Goal: Transaction & Acquisition: Purchase product/service

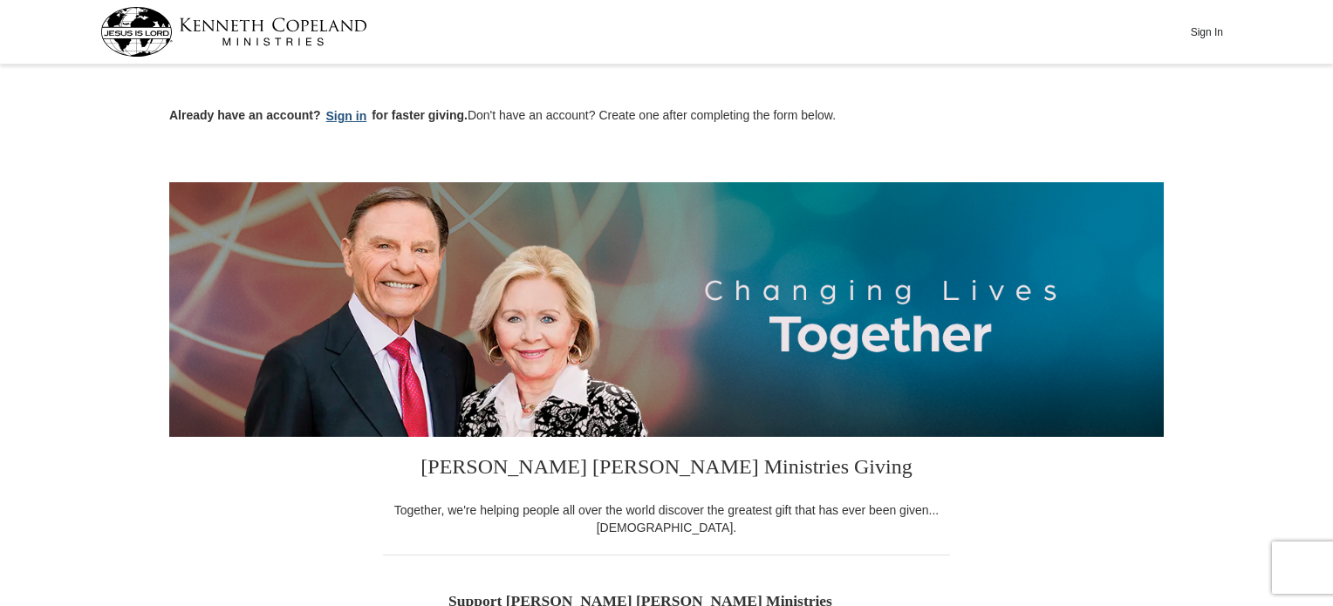
click at [350, 115] on button "Sign in" at bounding box center [346, 116] width 51 height 20
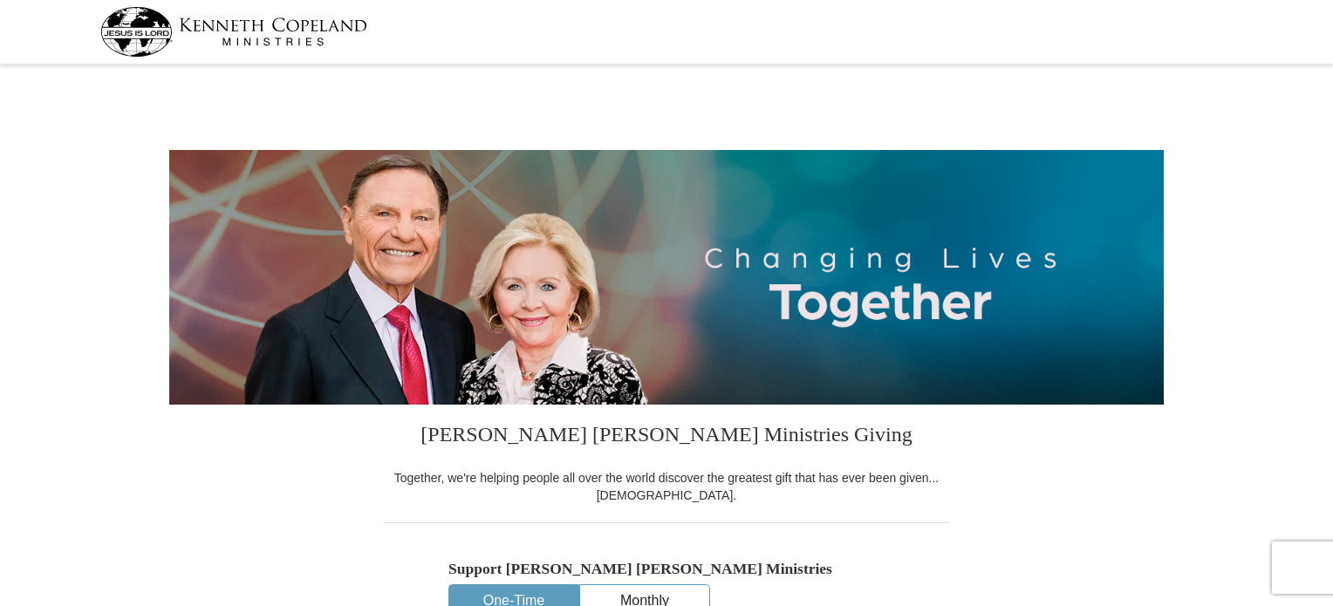
select select "AL"
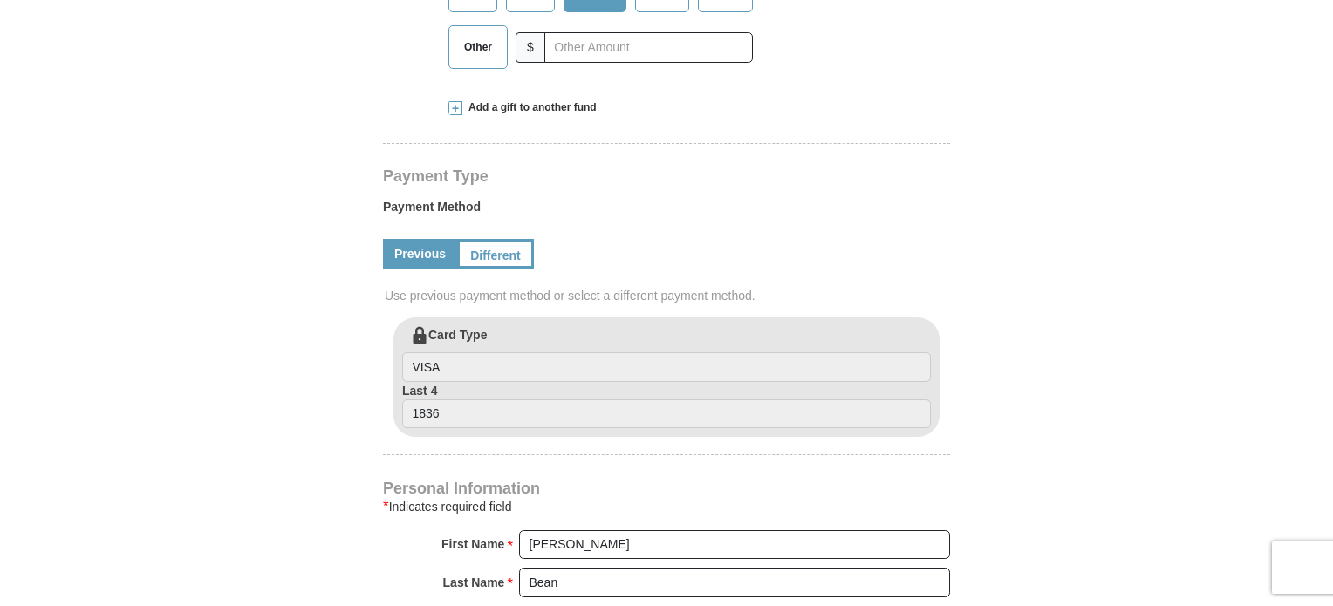
scroll to position [698, 0]
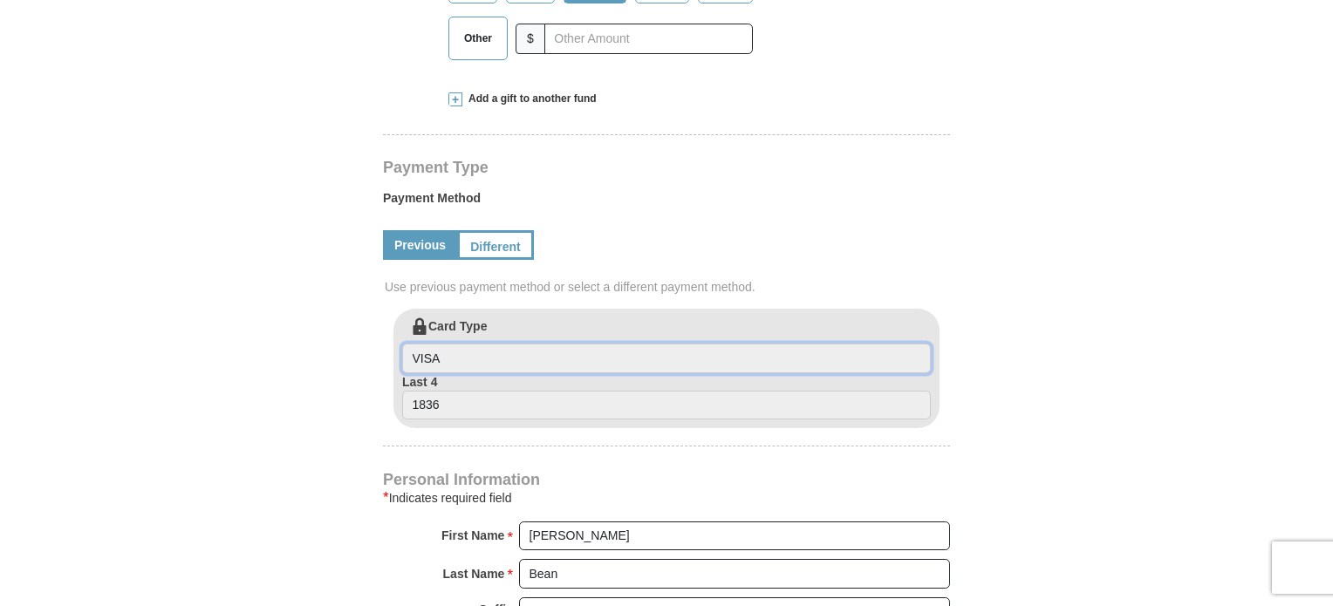
click at [719, 355] on input "VISA" at bounding box center [666, 359] width 528 height 30
click at [709, 404] on input "1836" at bounding box center [666, 406] width 528 height 30
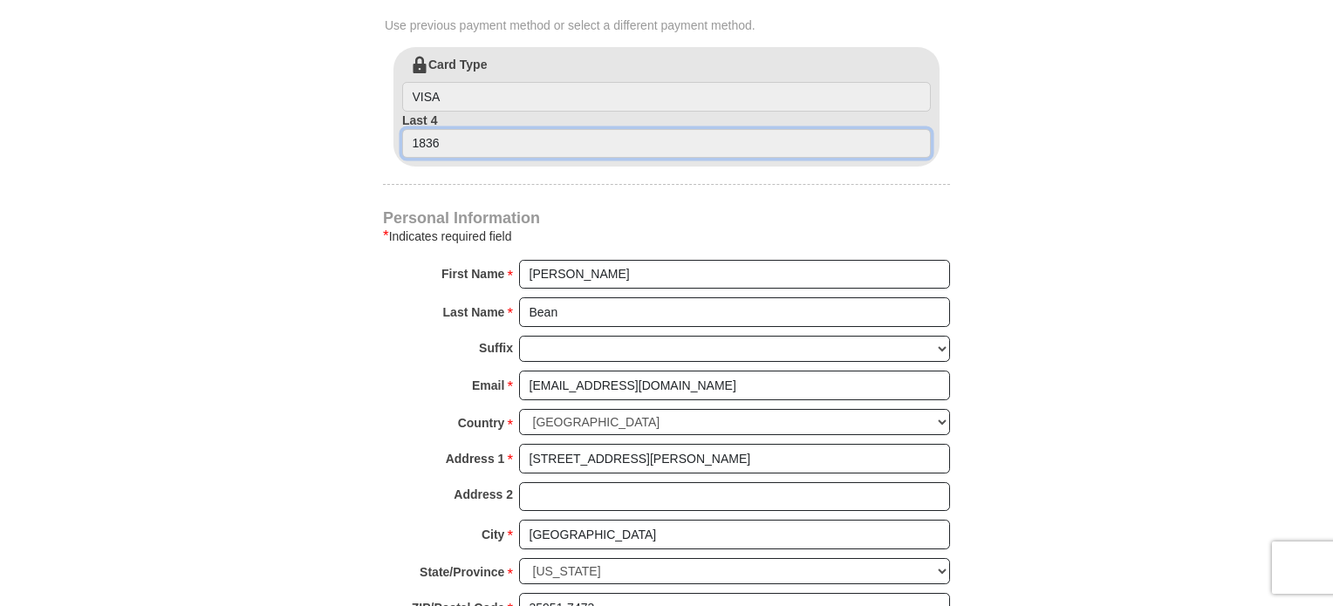
scroll to position [872, 0]
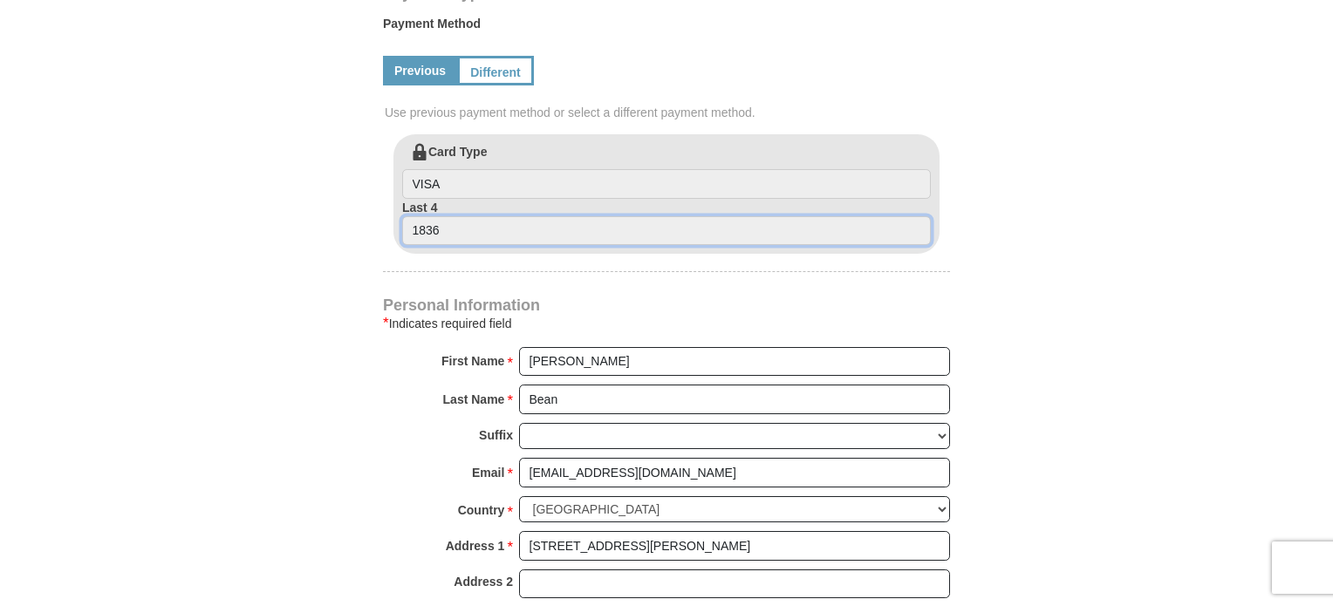
click at [590, 227] on input "1836" at bounding box center [666, 231] width 528 height 30
click at [573, 230] on input "1836" at bounding box center [666, 231] width 528 height 30
drag, startPoint x: 573, startPoint y: 230, endPoint x: 554, endPoint y: 228, distance: 19.3
click at [568, 230] on input "1836" at bounding box center [666, 231] width 528 height 30
click at [441, 228] on input "1836" at bounding box center [666, 231] width 528 height 30
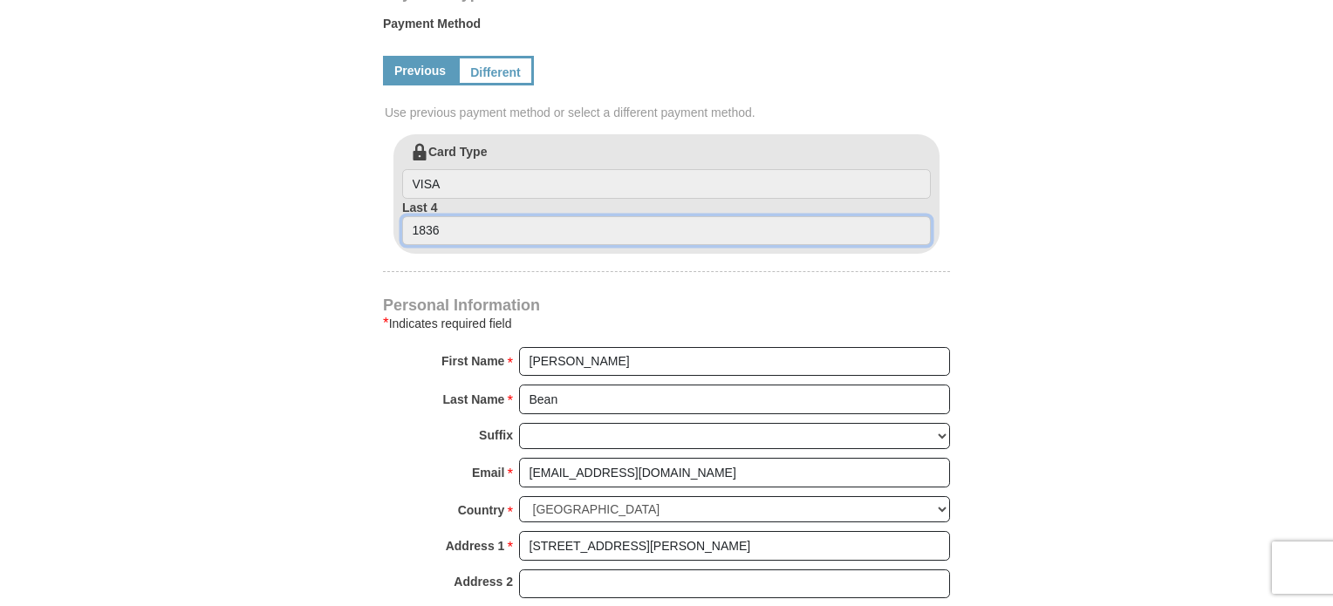
click at [440, 228] on input "1836" at bounding box center [666, 231] width 528 height 30
click at [482, 75] on link "Different" at bounding box center [493, 71] width 73 height 30
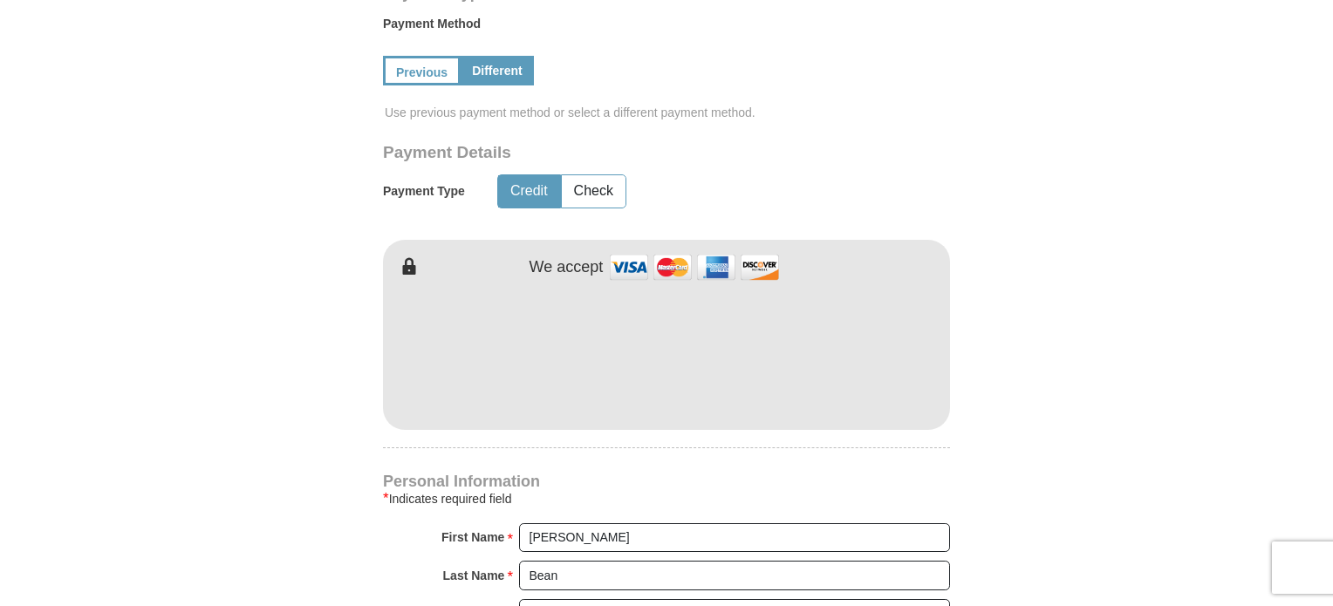
click at [1037, 453] on form "Kenneth Copeland Ministries Giving Together, we're helping people all over the …" at bounding box center [666, 225] width 994 height 2055
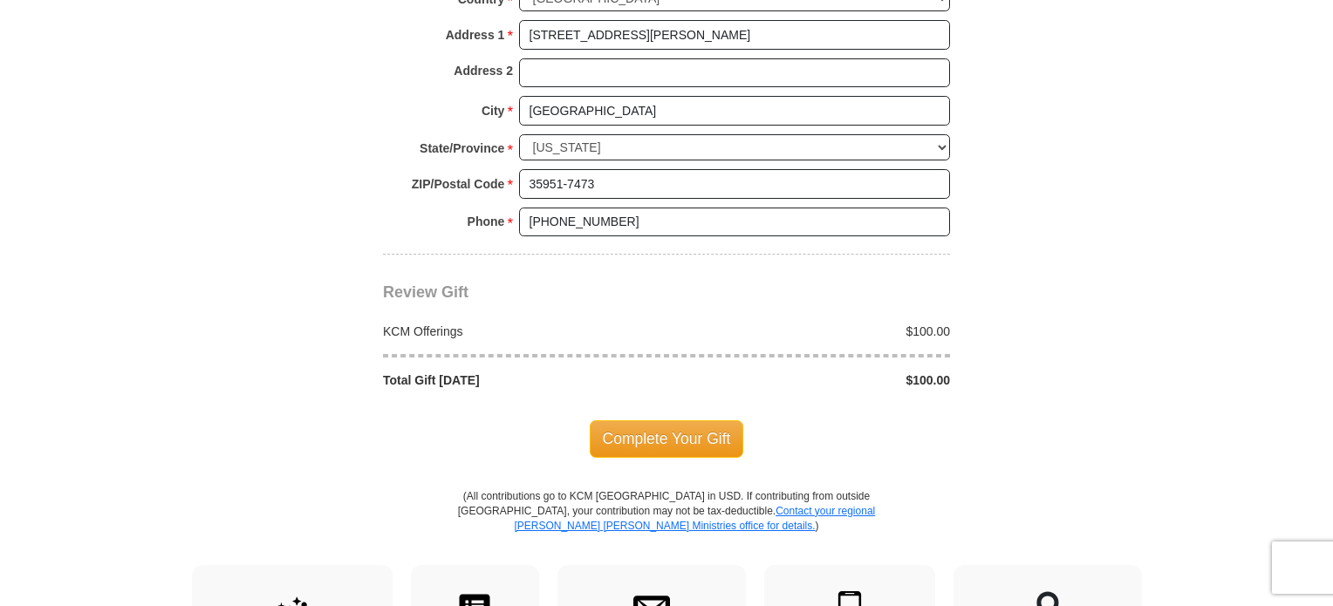
scroll to position [1570, 0]
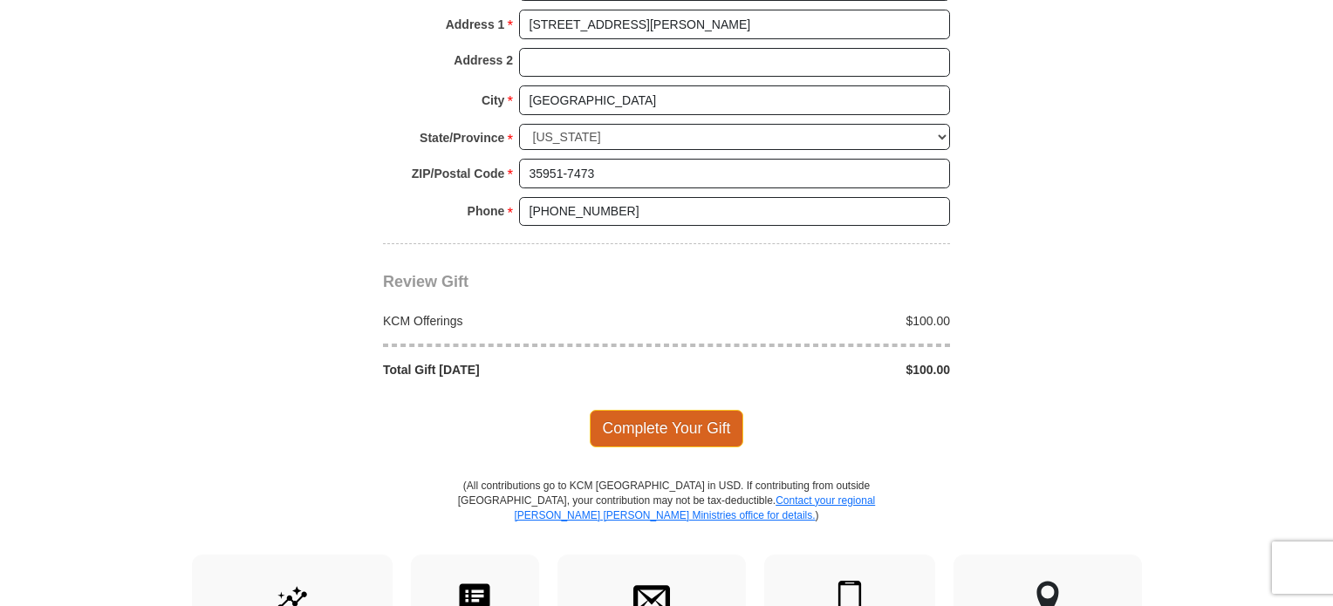
click at [669, 423] on span "Complete Your Gift" at bounding box center [667, 428] width 154 height 37
